Goal: Book appointment/travel/reservation

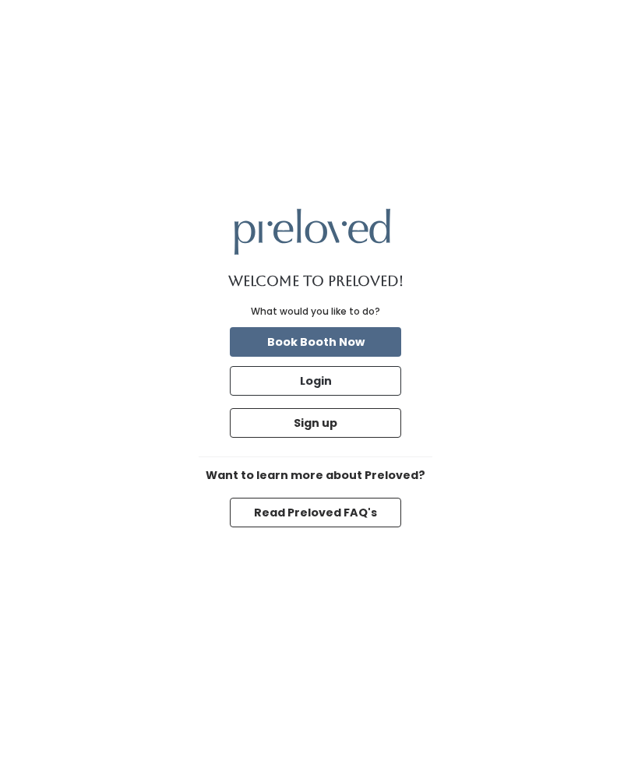
click at [273, 357] on button "Book Booth Now" at bounding box center [315, 342] width 171 height 30
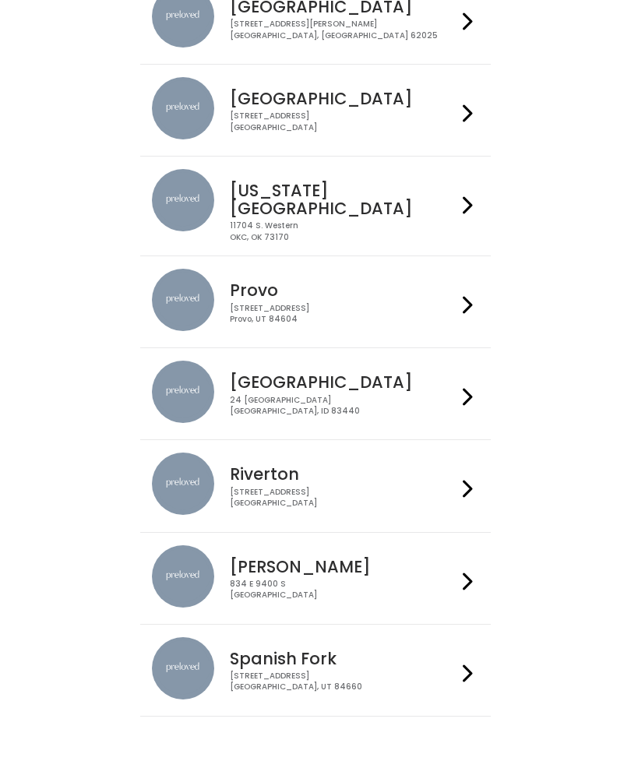
scroll to position [216, 0]
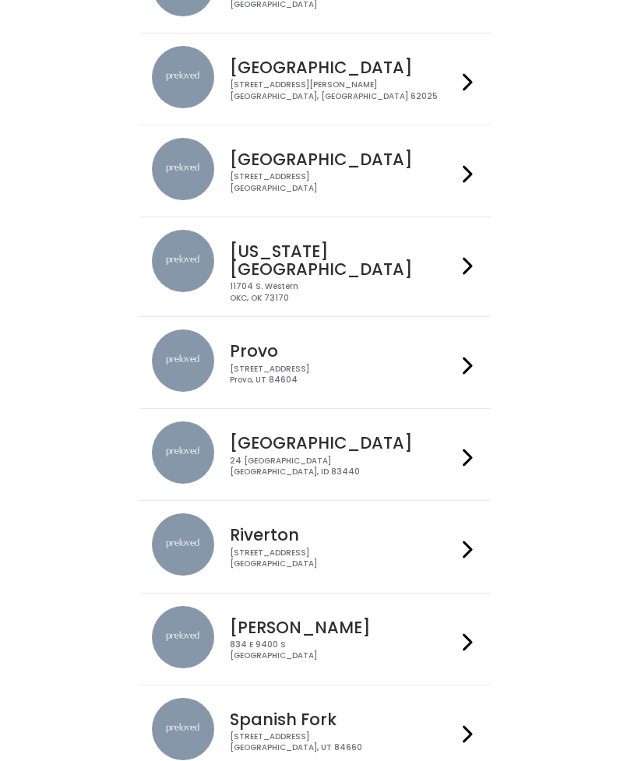
click at [202, 558] on img at bounding box center [183, 544] width 62 height 62
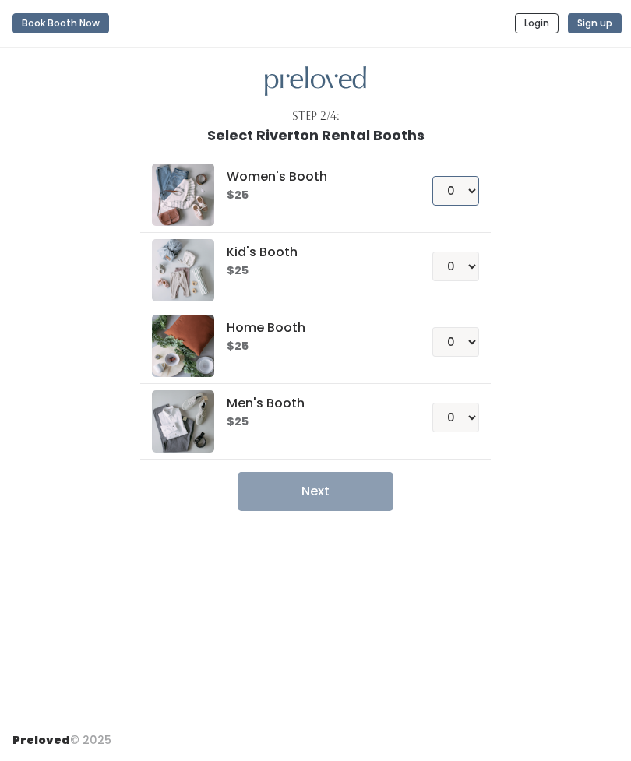
click at [450, 205] on select "0 1 2 3 4" at bounding box center [455, 191] width 47 height 30
select select "1"
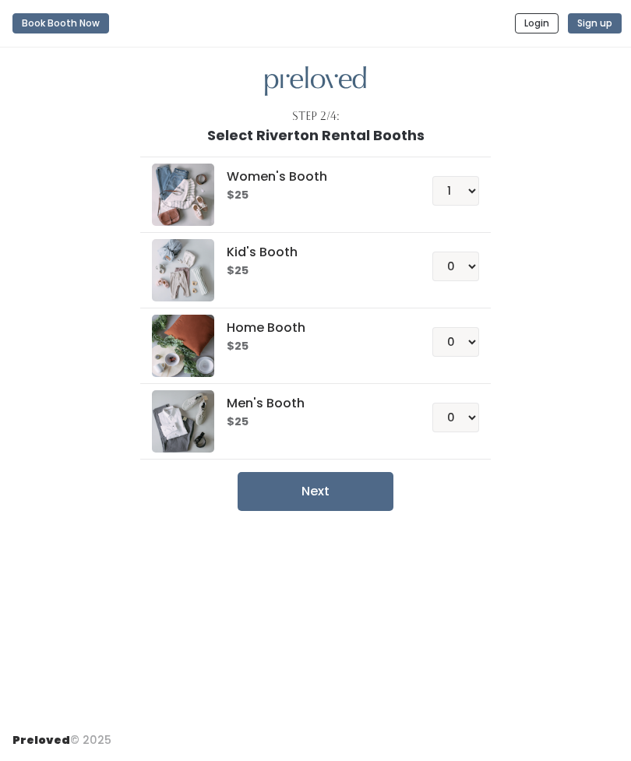
click at [314, 496] on button "Next" at bounding box center [316, 491] width 156 height 39
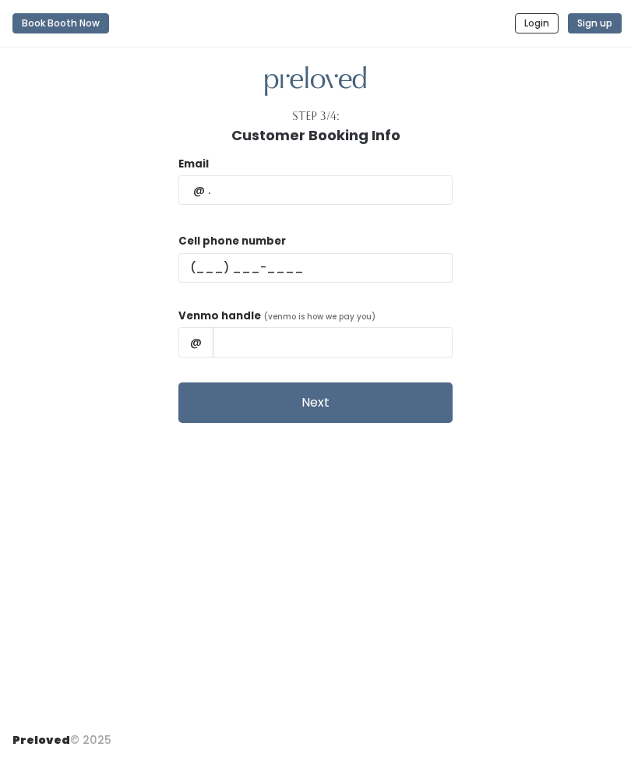
click at [319, 720] on div "Step 3/4: Customer Booking Info Email Cell phone number Venmo handle (venmo is …" at bounding box center [315, 384] width 631 height 672
